Goal: Information Seeking & Learning: Learn about a topic

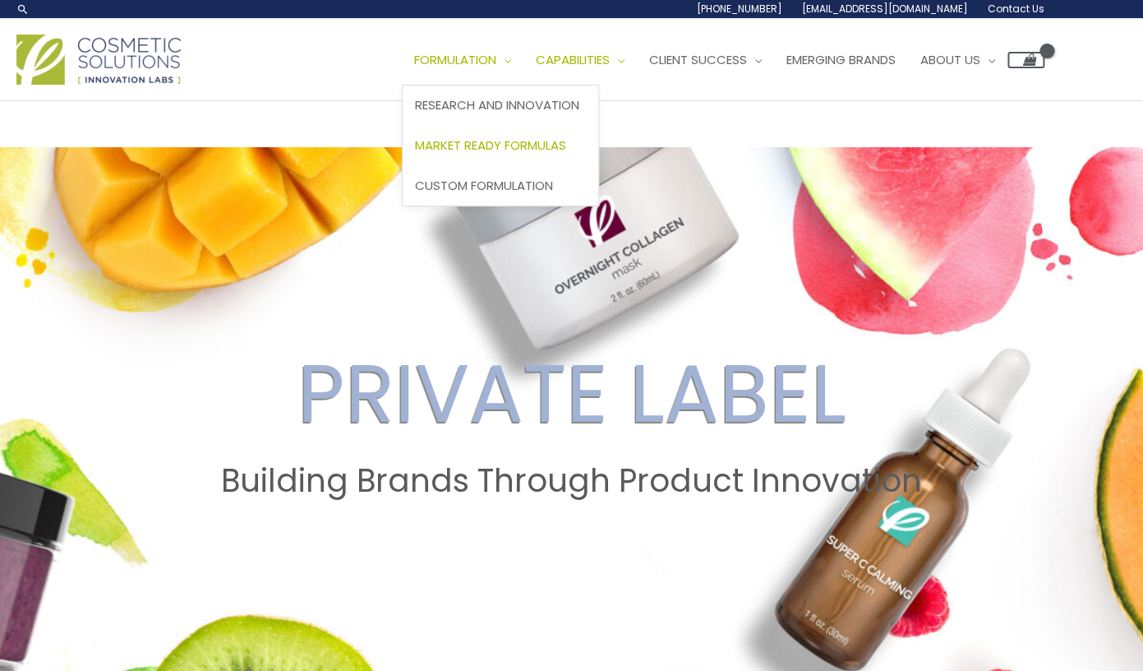
click at [415, 154] on span "Market Ready Formulas" at bounding box center [490, 144] width 151 height 17
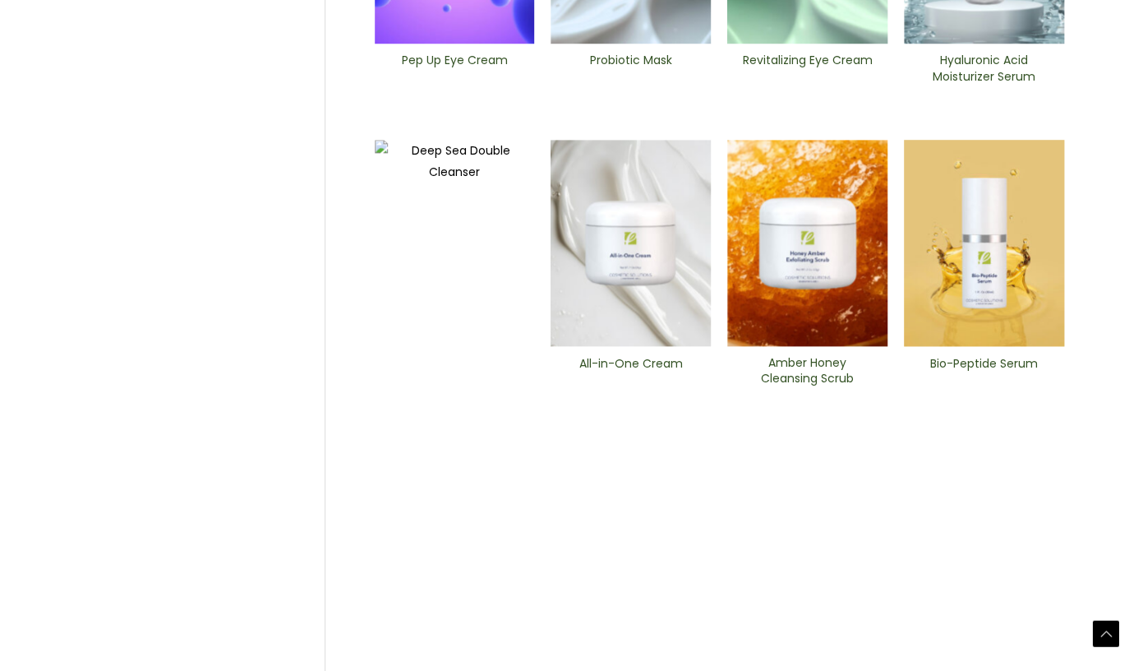
scroll to position [713, 0]
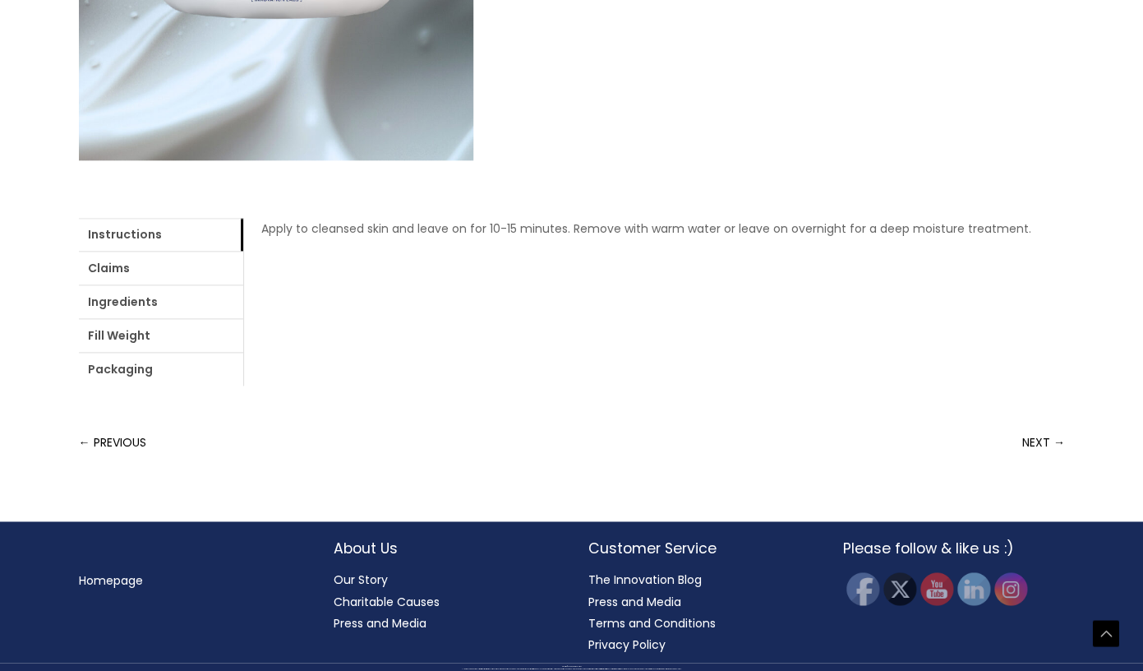
scroll to position [579, 0]
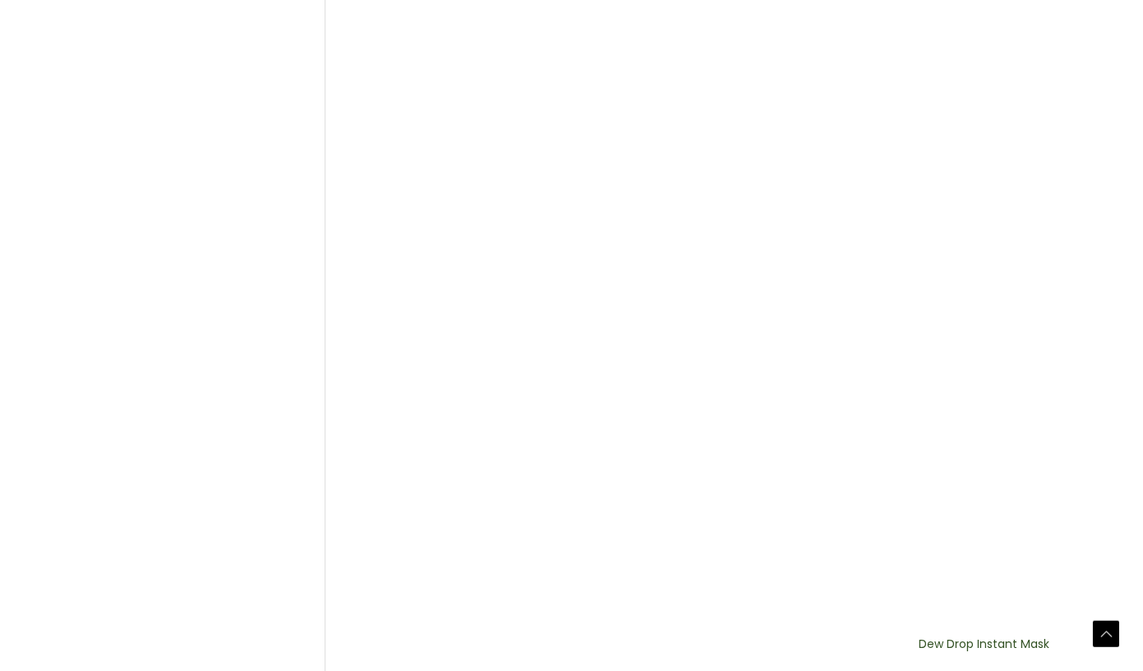
scroll to position [1134, 0]
